Goal: Check status

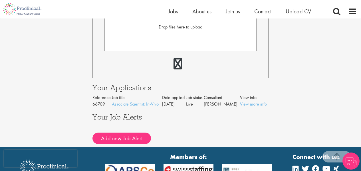
scroll to position [198, 0]
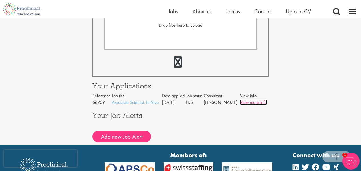
click at [254, 101] on link "View more info" at bounding box center [253, 102] width 27 height 6
